Goal: Task Accomplishment & Management: Use online tool/utility

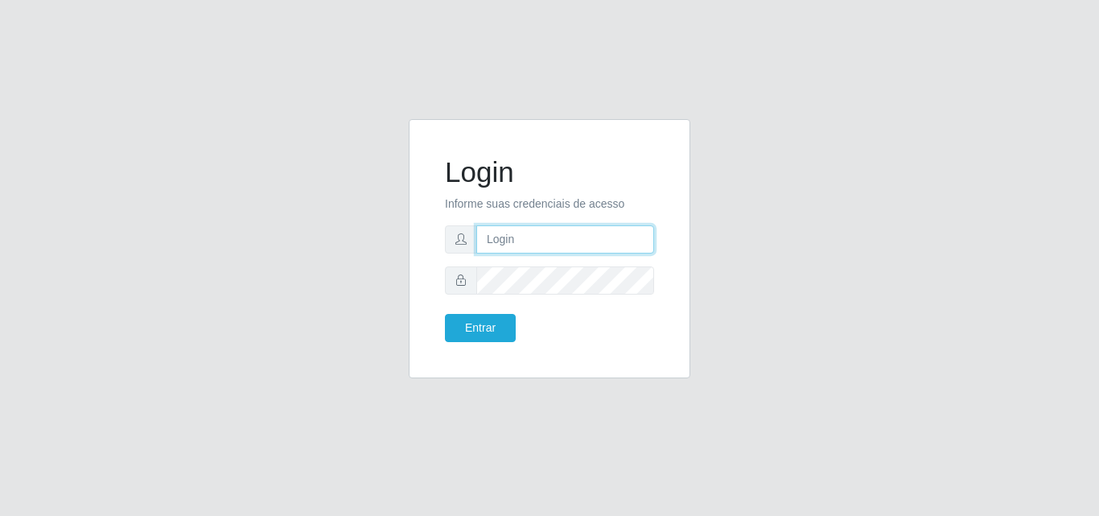
drag, startPoint x: 0, startPoint y: 0, endPoint x: 505, endPoint y: 232, distance: 555.9
click at [505, 232] on input "text" at bounding box center [565, 239] width 178 height 28
type input "vitoria@saullus"
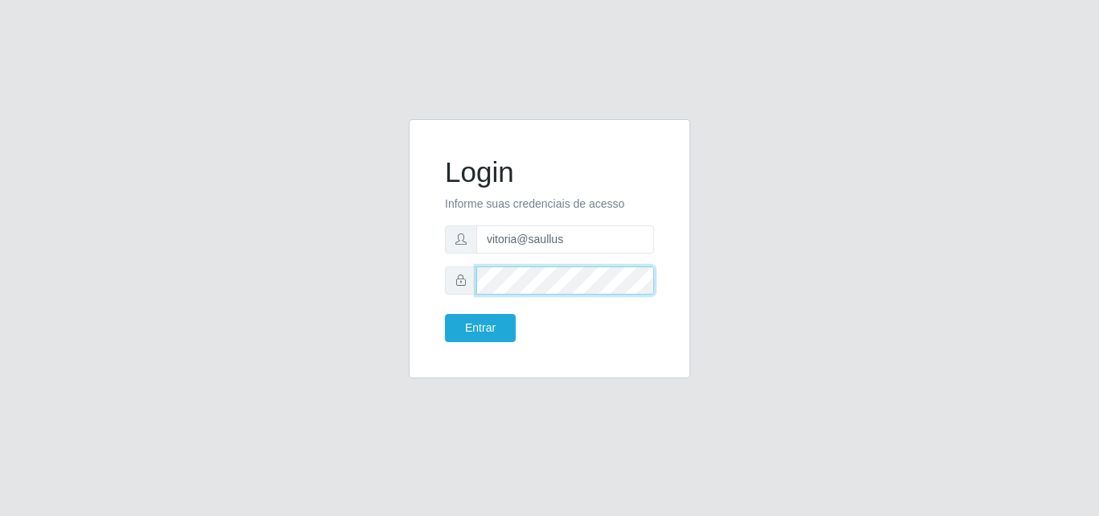
click at [445, 314] on button "Entrar" at bounding box center [480, 328] width 71 height 28
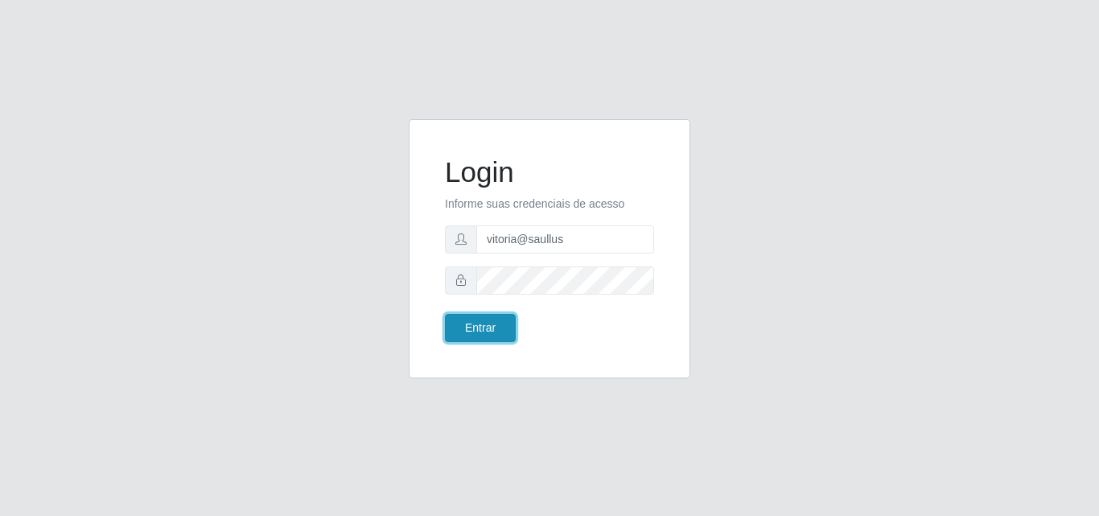
click at [483, 318] on button "Entrar" at bounding box center [480, 328] width 71 height 28
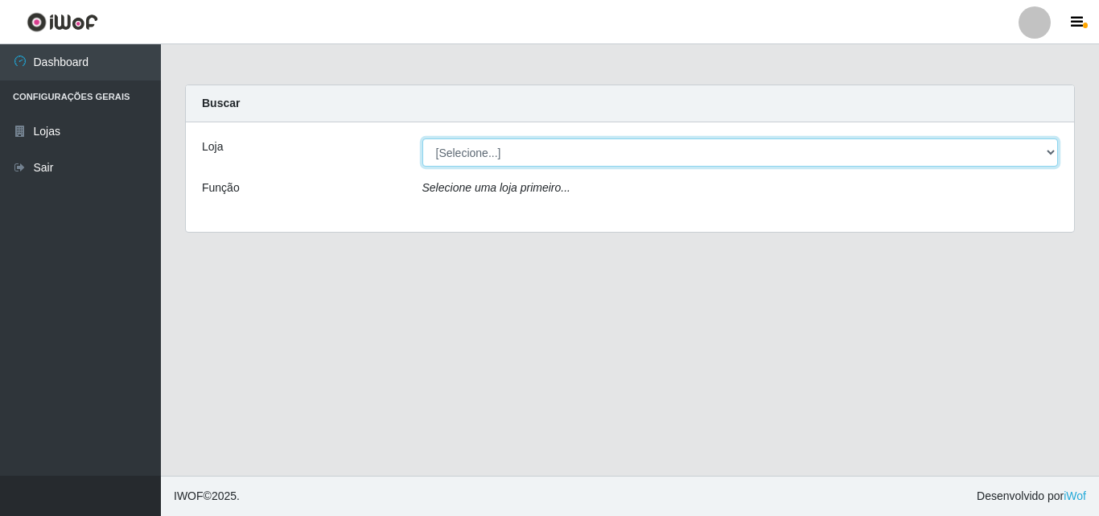
drag, startPoint x: 547, startPoint y: 159, endPoint x: 550, endPoint y: 148, distance: 10.9
click at [550, 148] on select "[Selecione...] Saullus Supermercados" at bounding box center [740, 152] width 636 height 28
select select "423"
click at [422, 138] on select "[Selecione...] Saullus Supermercados" at bounding box center [740, 152] width 636 height 28
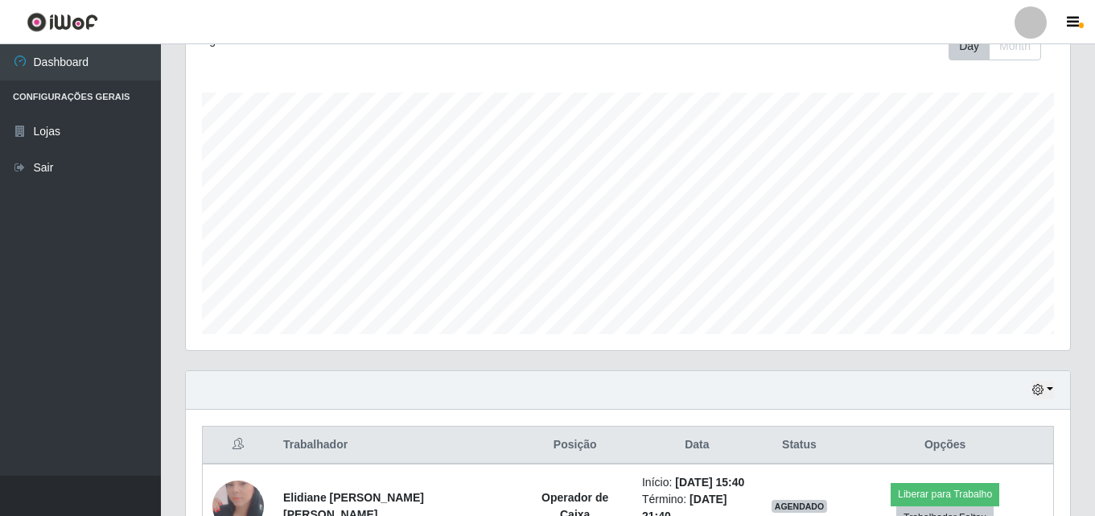
scroll to position [338, 0]
